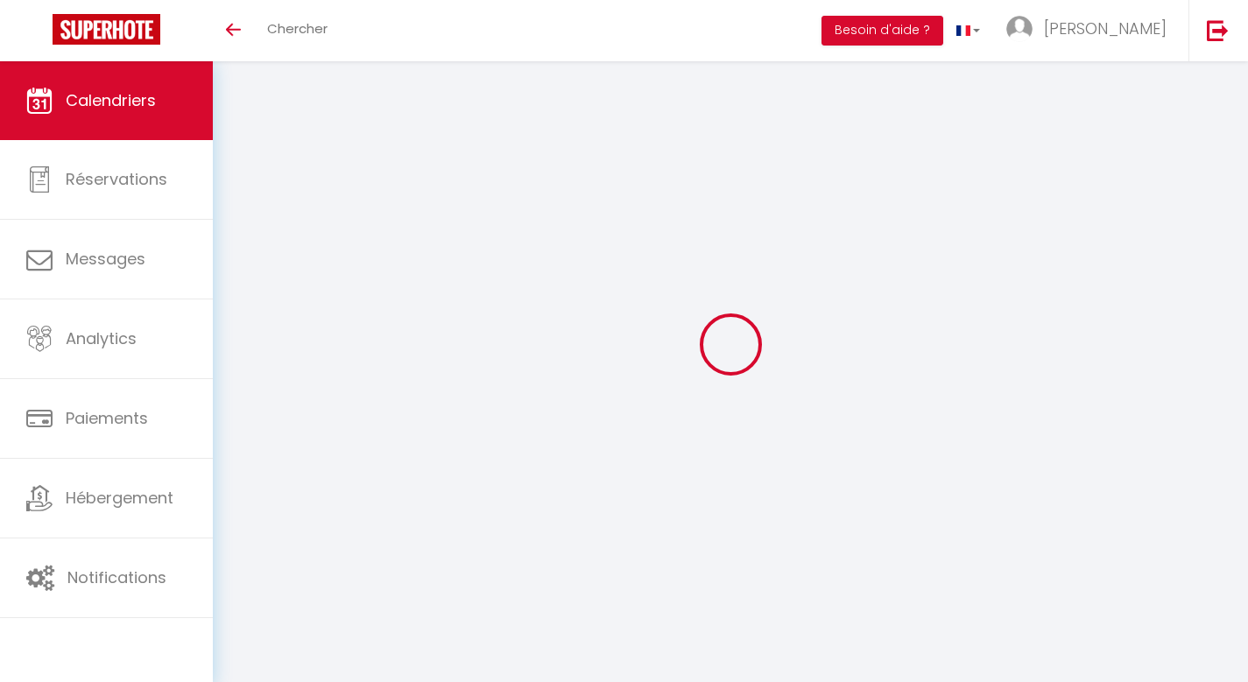
select select
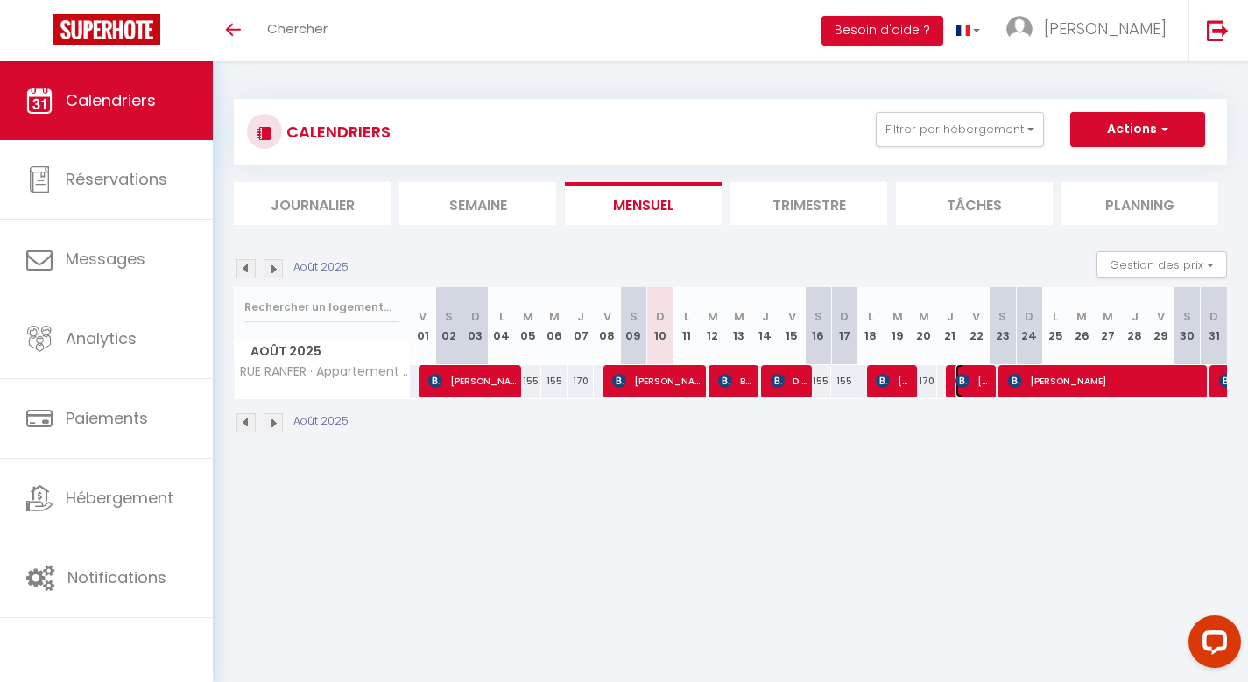
click at [973, 389] on span "[PERSON_NAME]" at bounding box center [973, 380] width 36 height 33
select select "OK"
select select "KO"
select select "0"
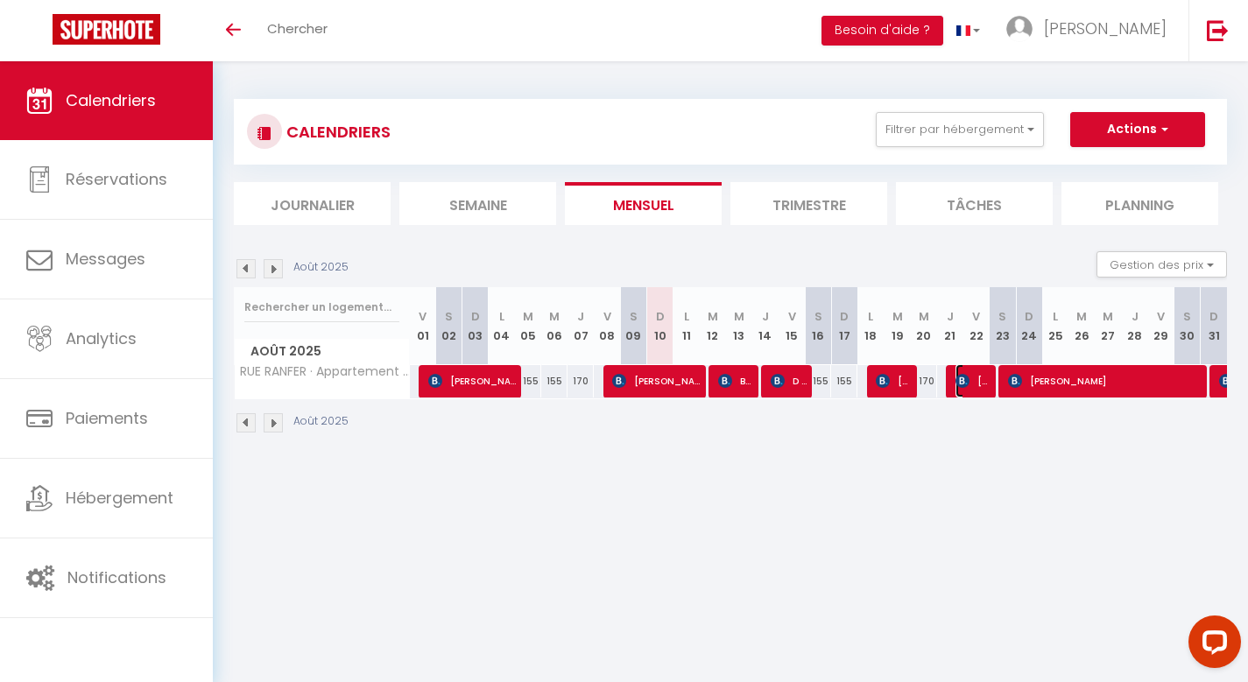
select select "1"
select select
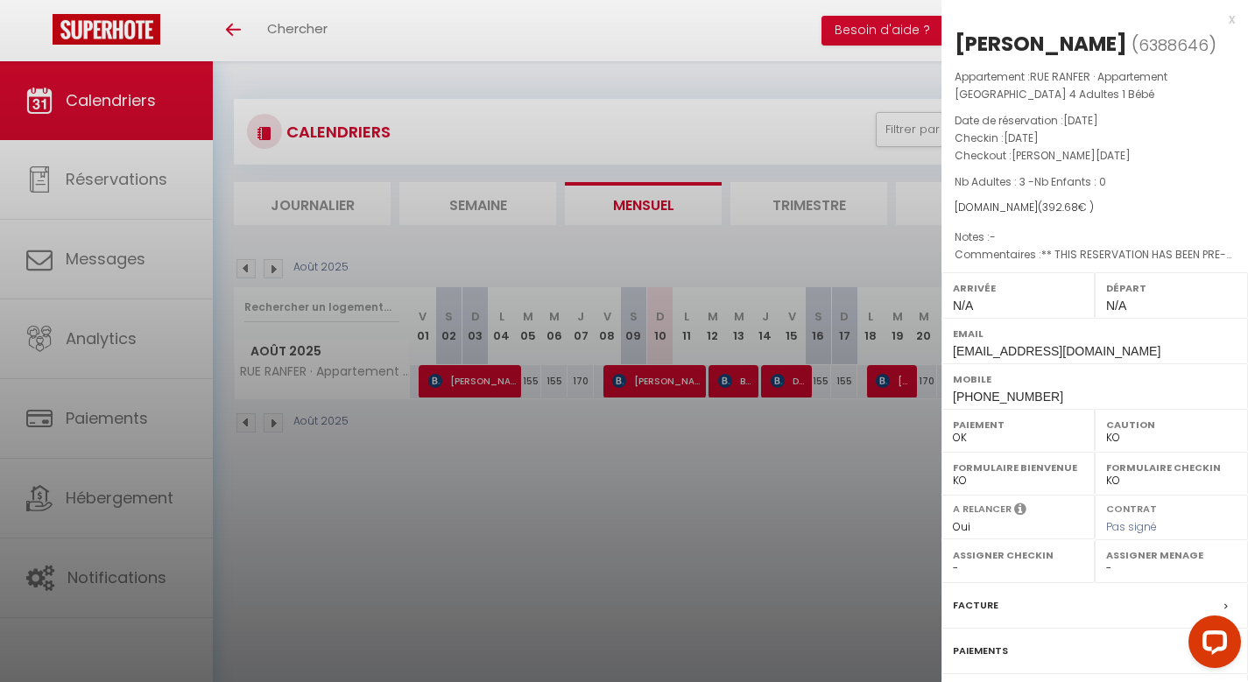
click at [1215, 18] on div "x" at bounding box center [1087, 19] width 293 height 21
